Goal: Task Accomplishment & Management: Complete application form

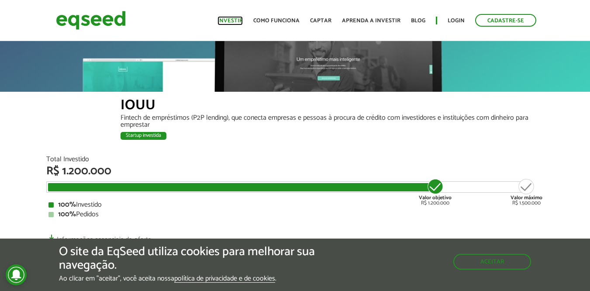
click at [234, 20] on link "Investir" at bounding box center [230, 21] width 25 height 6
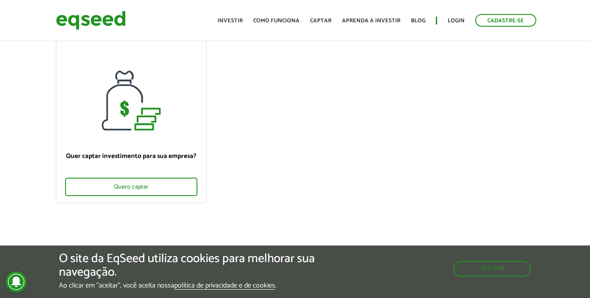
scroll to position [105, 0]
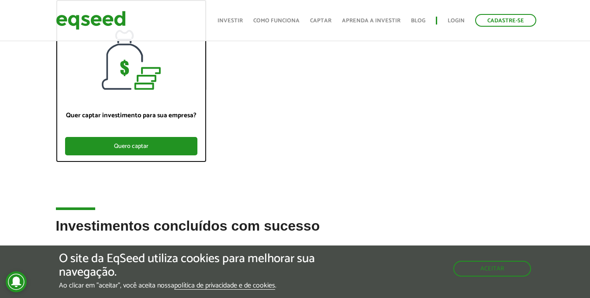
click at [145, 148] on div "Quero captar" at bounding box center [131, 146] width 132 height 18
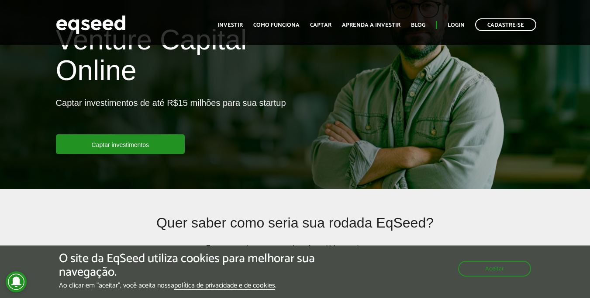
scroll to position [52, 0]
